Goal: Task Accomplishment & Management: Manage account settings

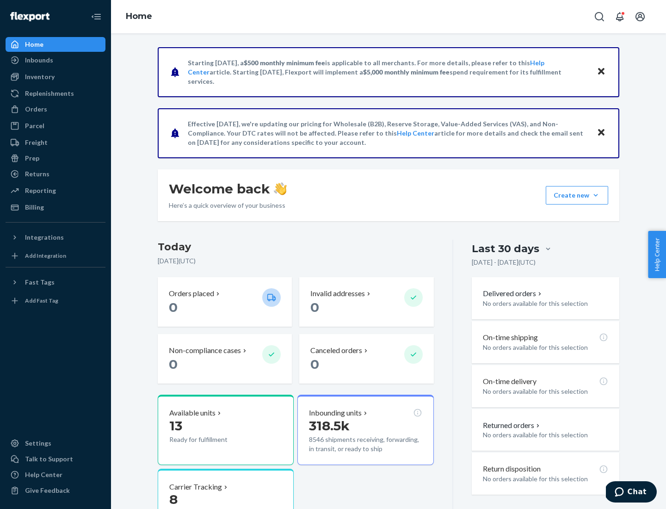
click at [595, 195] on button "Create new Create new inbound Create new order Create new product" at bounding box center [576, 195] width 62 height 18
click at [48, 93] on div "Replenishments" at bounding box center [49, 93] width 49 height 9
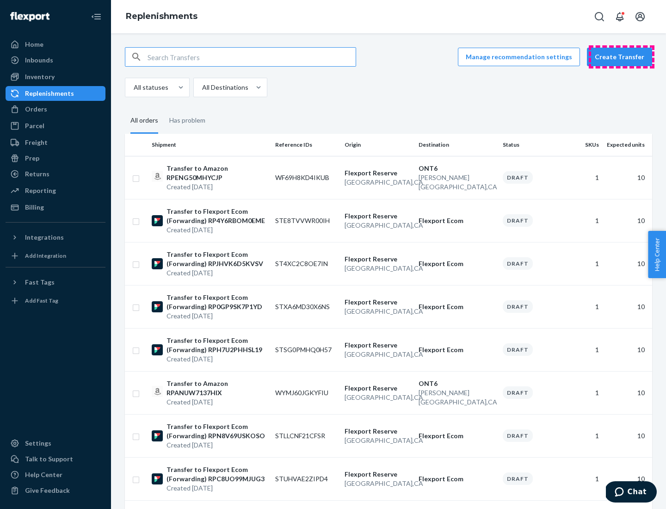
click at [621, 57] on button "Create Transfer" at bounding box center [619, 57] width 65 height 18
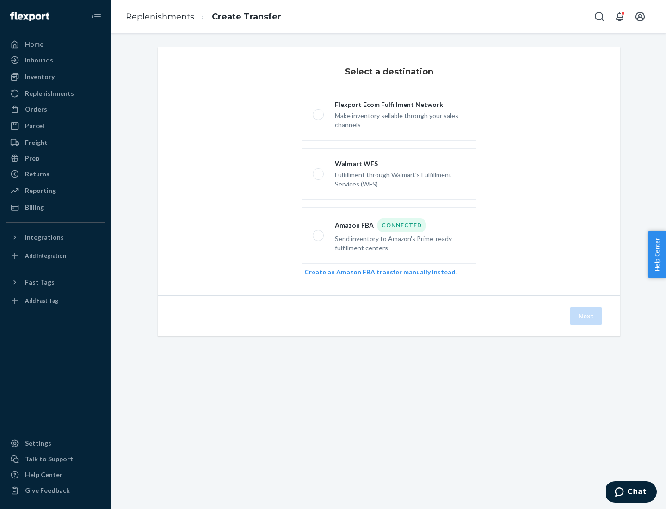
click at [400, 104] on div "Flexport Ecom Fulfillment Network" at bounding box center [400, 104] width 130 height 9
click at [319, 112] on input "Flexport Ecom Fulfillment Network Make inventory sellable through your sales ch…" at bounding box center [316, 115] width 6 height 6
radio input "true"
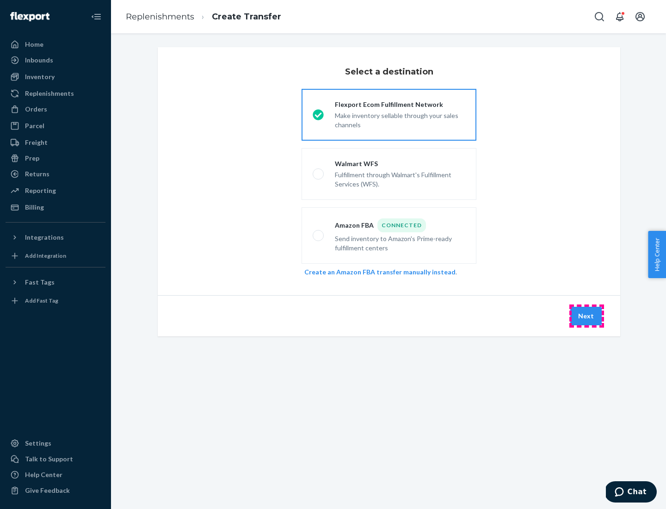
click at [586, 316] on button "Next" at bounding box center [585, 315] width 31 height 18
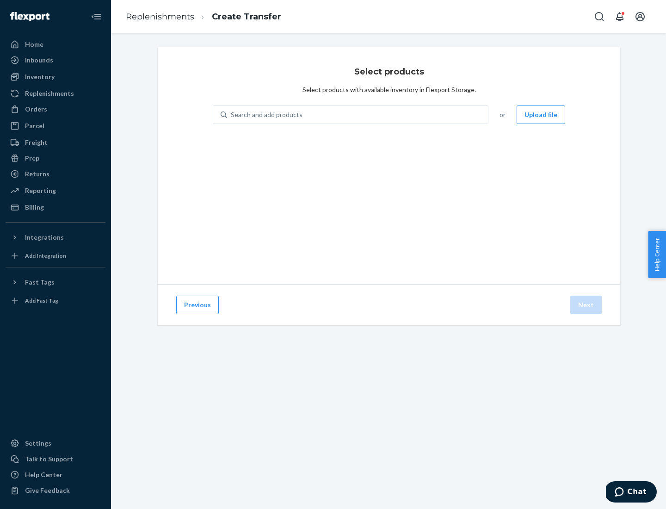
click at [265, 115] on div "Search and add products" at bounding box center [267, 114] width 72 height 9
click at [232, 115] on input "Search and add products" at bounding box center [231, 114] width 1 height 9
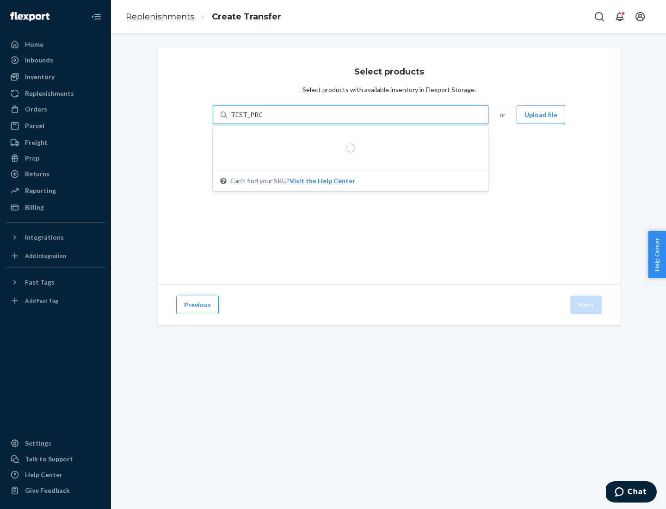
type input "TEST_PRODUCT"
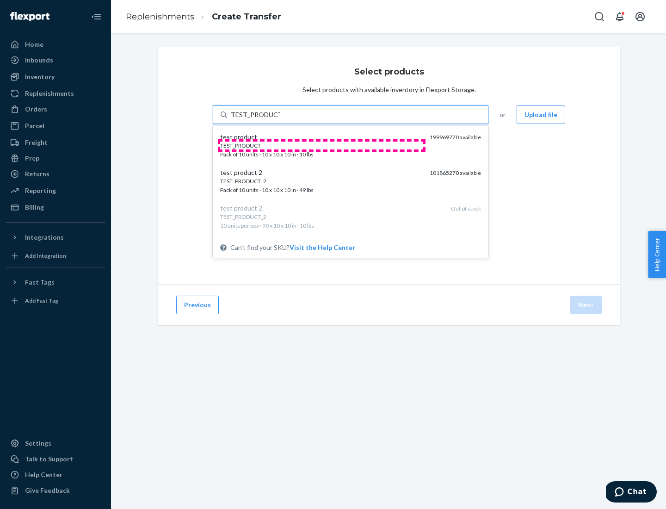
click at [321, 145] on div "TEST_PRODUCT" at bounding box center [321, 145] width 202 height 8
click at [280, 119] on input "TEST_PRODUCT" at bounding box center [255, 114] width 49 height 9
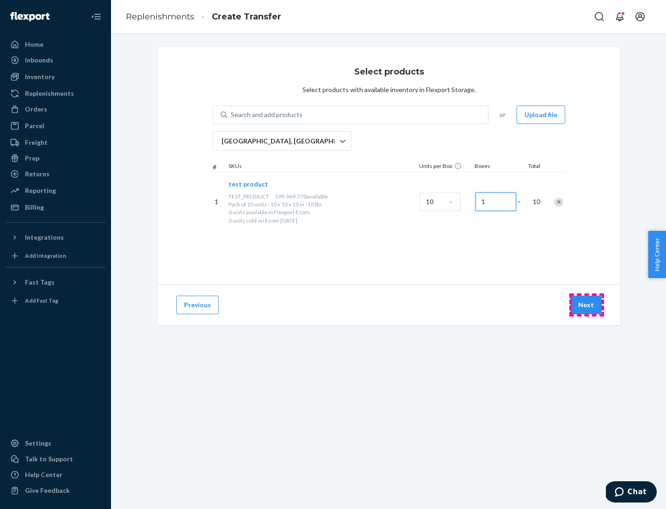
type input "1"
click at [586, 305] on button "Next" at bounding box center [585, 304] width 31 height 18
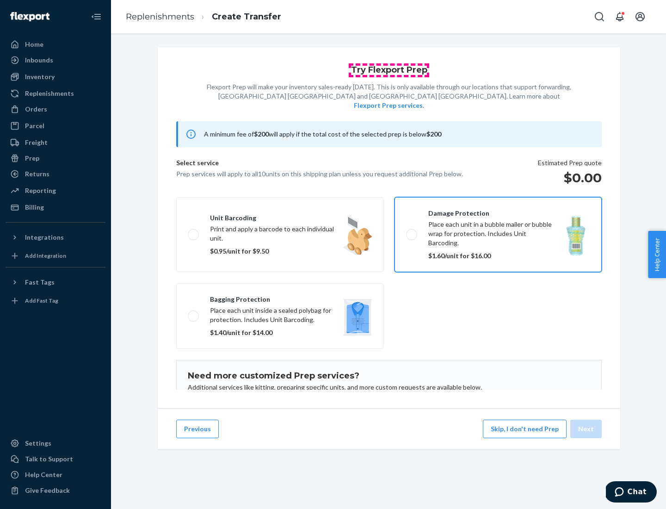
click at [406, 231] on input "Damage protection Place each unit in a bubble mailer or bubble wrap for protect…" at bounding box center [409, 234] width 6 height 6
checkbox input "true"
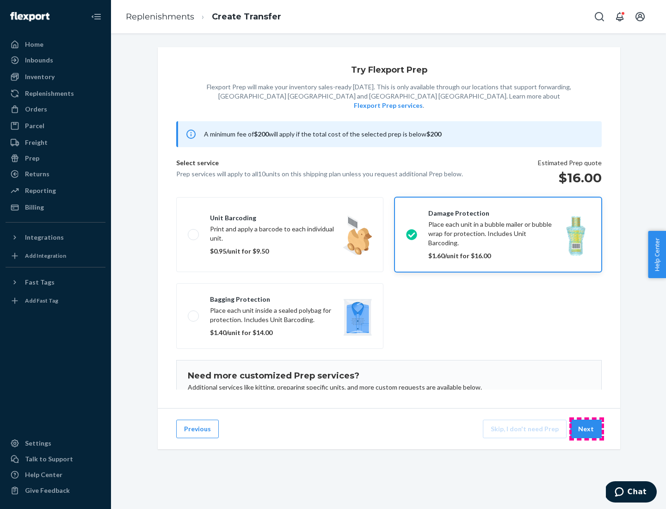
click at [586, 429] on button "Next" at bounding box center [585, 428] width 31 height 18
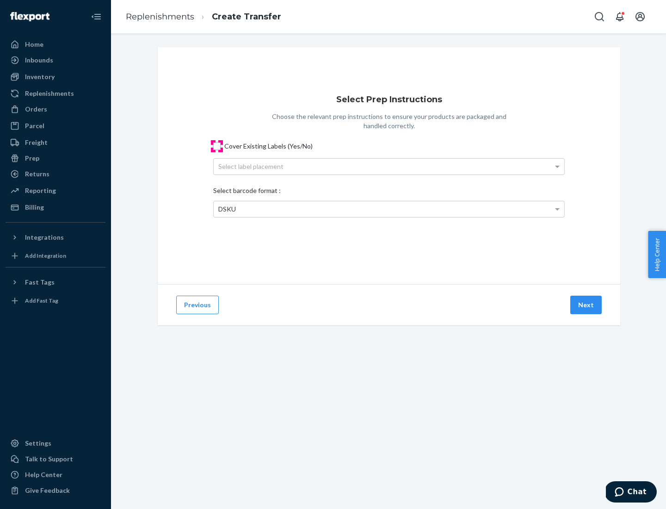
click at [217, 146] on input "Cover Existing Labels (Yes/No)" at bounding box center [216, 145] width 7 height 7
checkbox input "true"
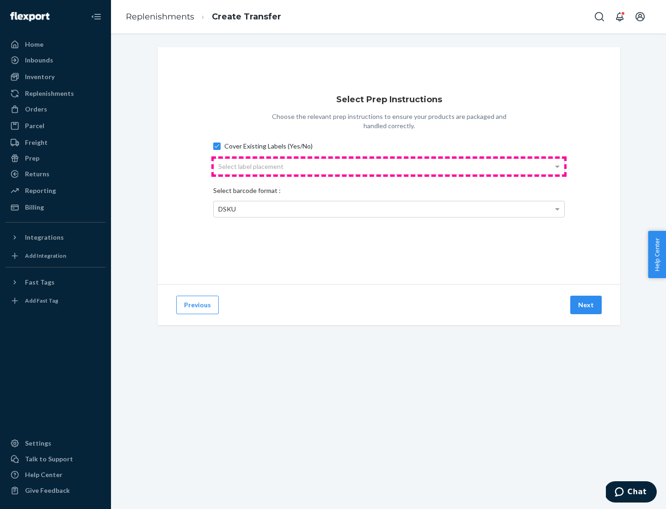
click at [389, 166] on div "Select label placement" at bounding box center [389, 167] width 350 height 16
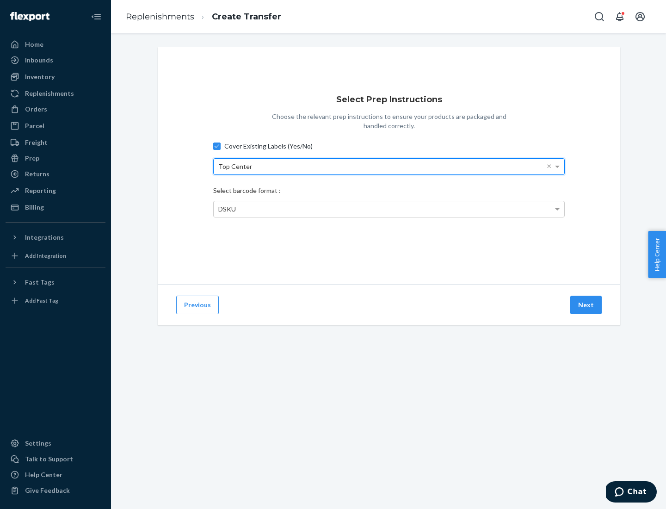
click at [389, 166] on div "Top Center" at bounding box center [389, 167] width 350 height 16
